Goal: Task Accomplishment & Management: Manage account settings

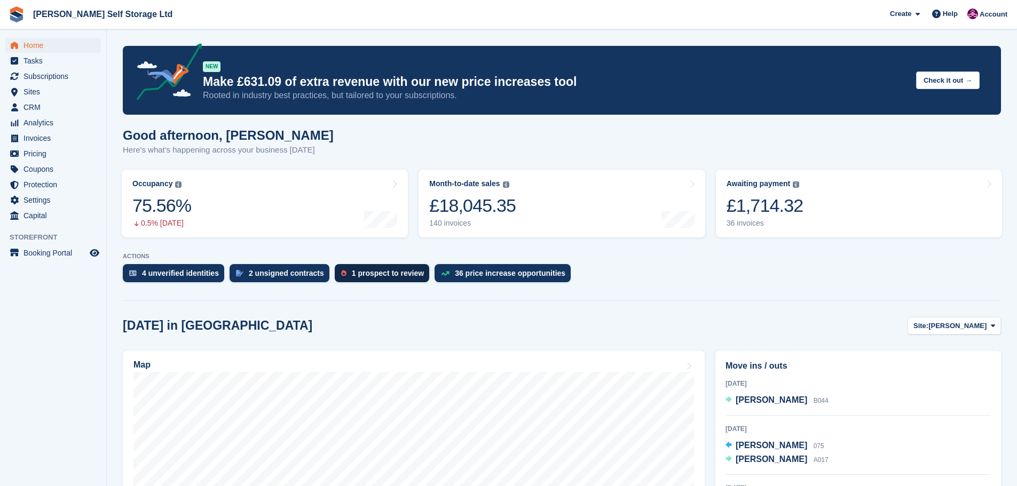
click at [367, 273] on div "1 prospect to review" at bounding box center [388, 273] width 72 height 9
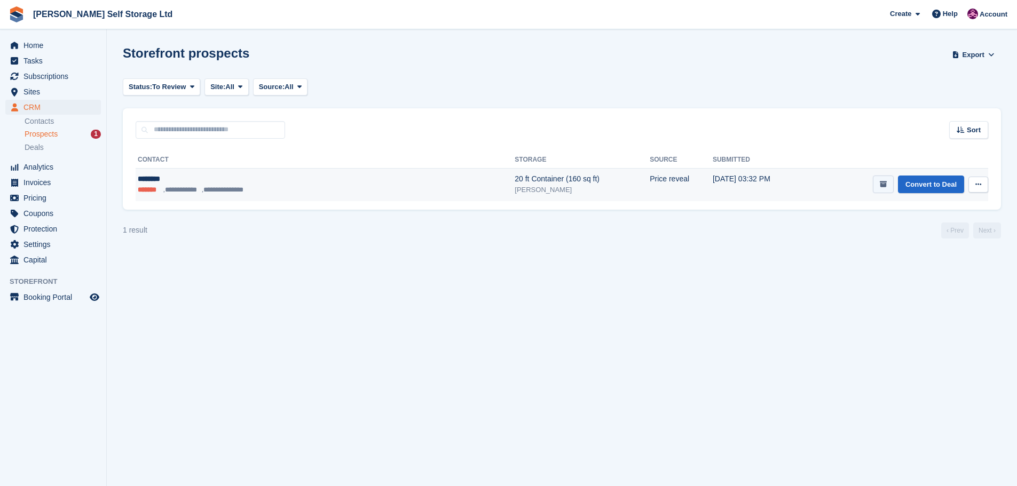
click at [887, 184] on icon "submit" at bounding box center [883, 184] width 7 height 7
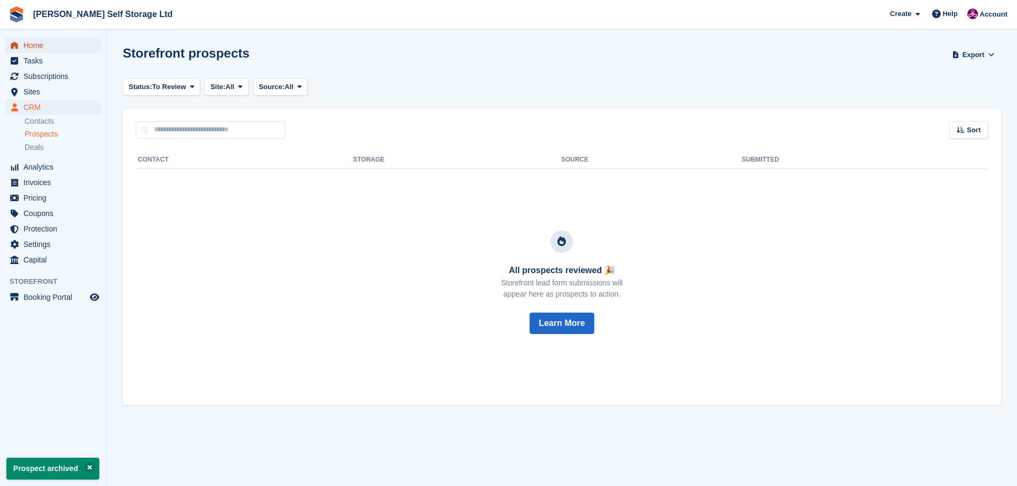
click at [34, 41] on span "Home" at bounding box center [55, 45] width 64 height 15
